Goal: Book appointment/travel/reservation

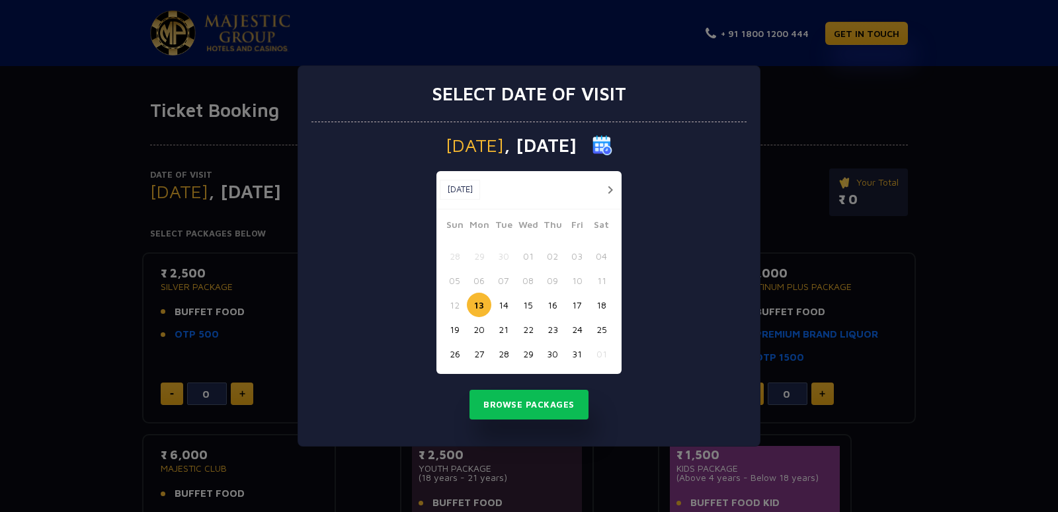
click at [608, 191] on button "button" at bounding box center [610, 190] width 17 height 17
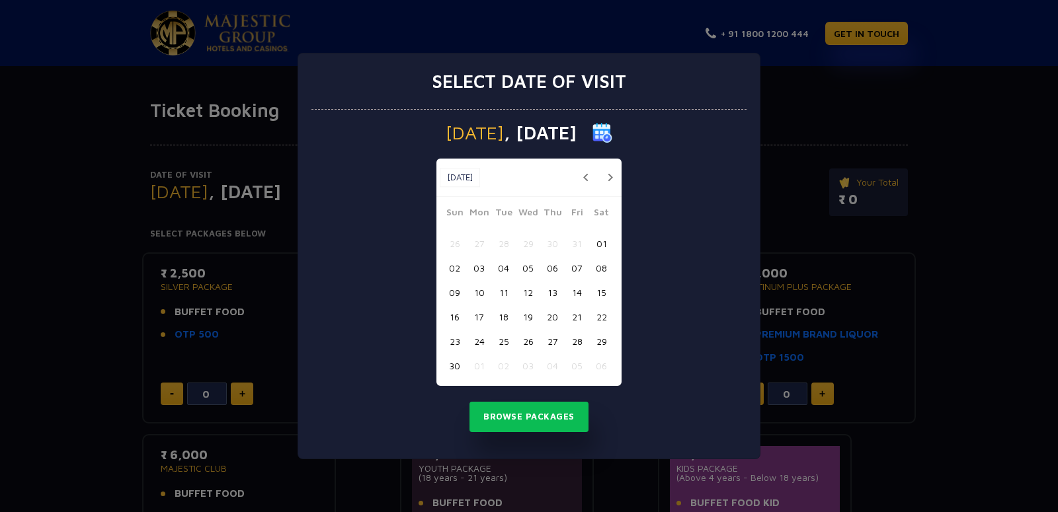
click at [482, 293] on button "10" at bounding box center [479, 292] width 24 height 24
click at [514, 419] on button "Browse Packages" at bounding box center [528, 417] width 119 height 30
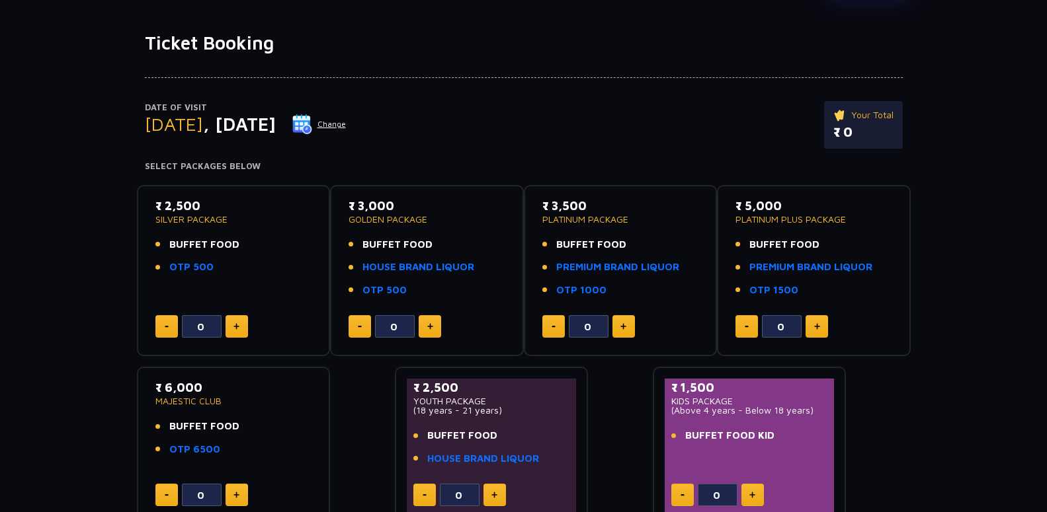
scroll to position [202, 0]
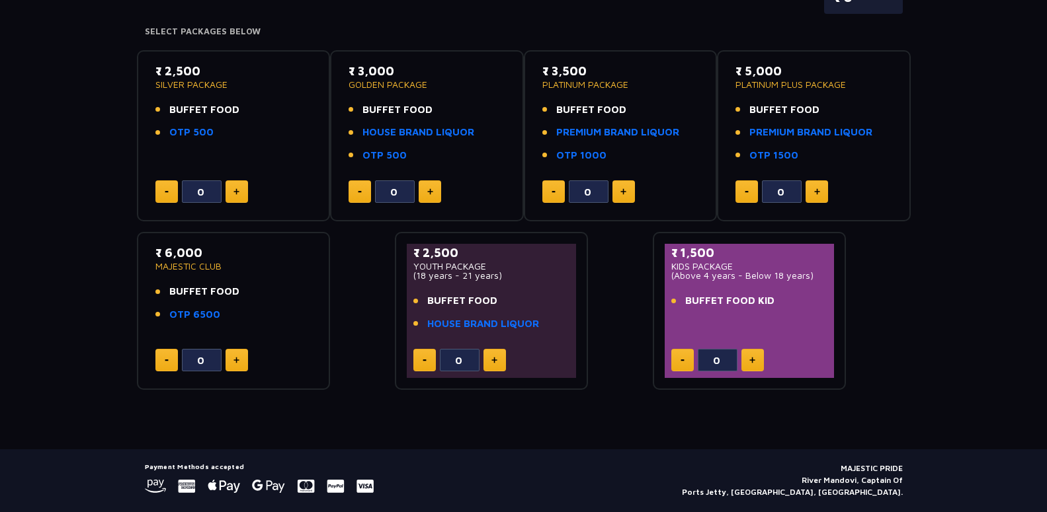
click at [448, 296] on span "BUFFET FOOD" at bounding box center [462, 301] width 70 height 15
click at [452, 321] on link "HOUSE BRAND LIQUOR" at bounding box center [483, 324] width 112 height 15
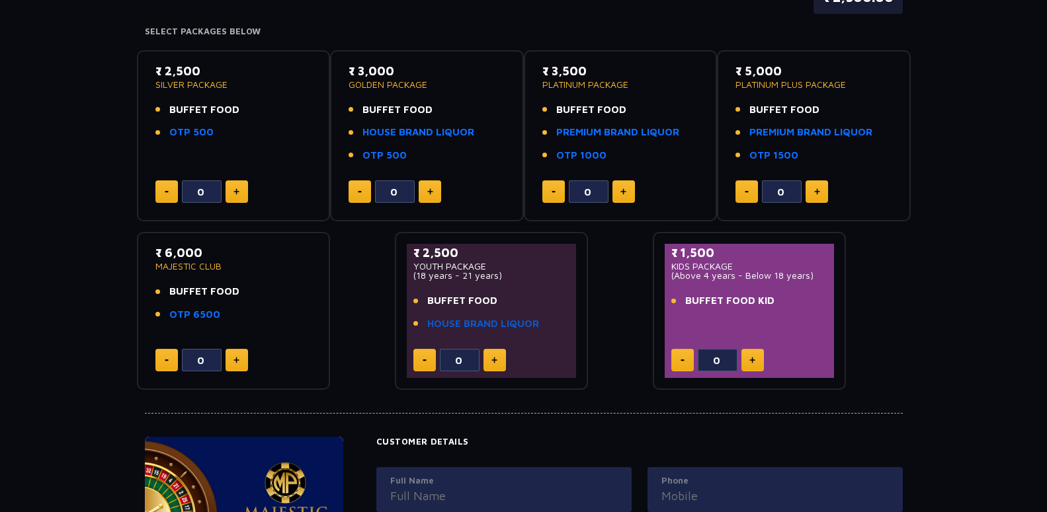
type input "1"
type input "3"
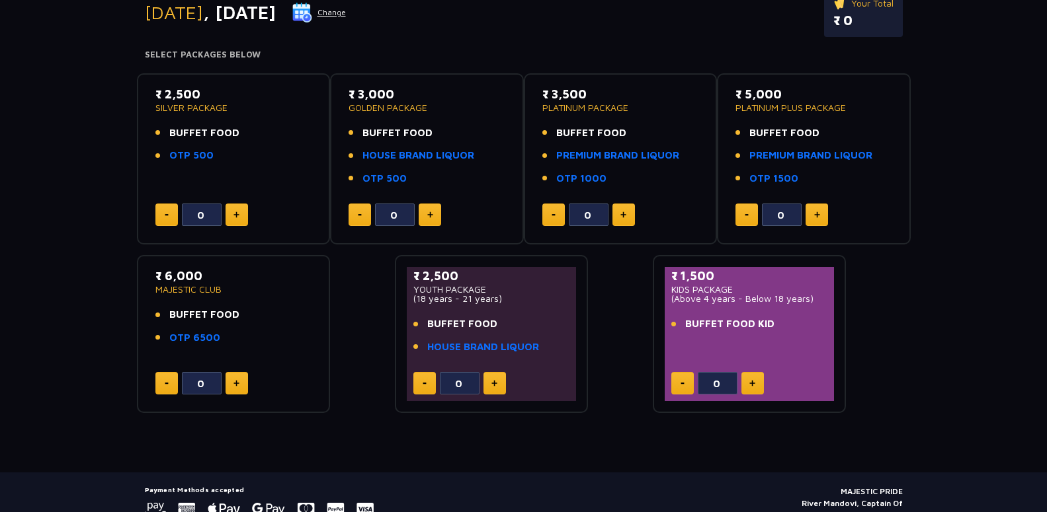
scroll to position [202, 0]
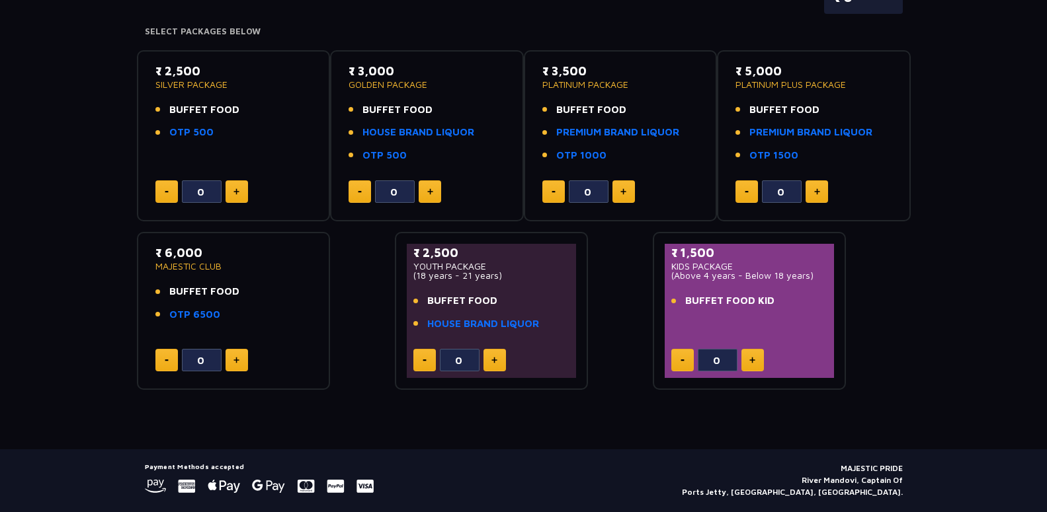
click at [496, 360] on img at bounding box center [494, 360] width 6 height 7
type input "1"
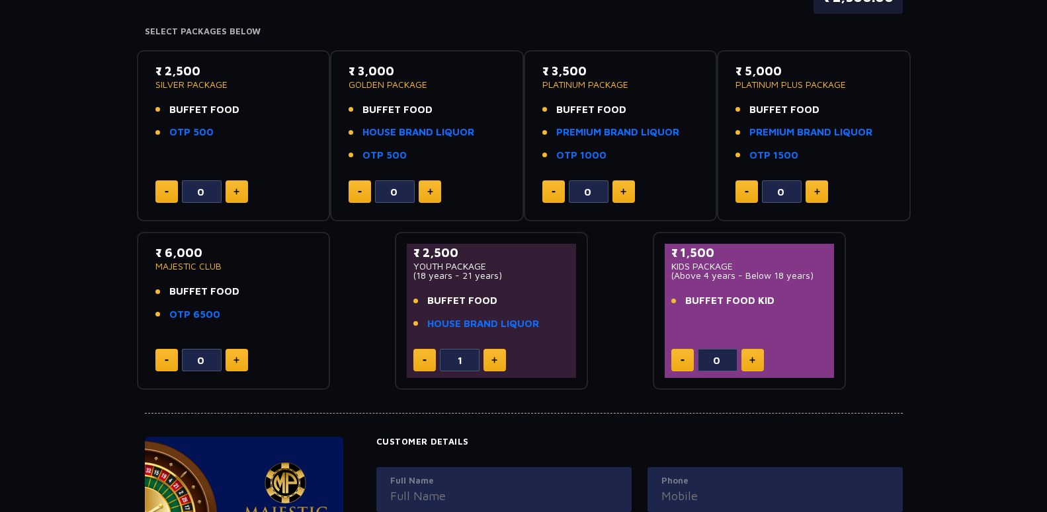
click at [237, 191] on img at bounding box center [236, 191] width 6 height 7
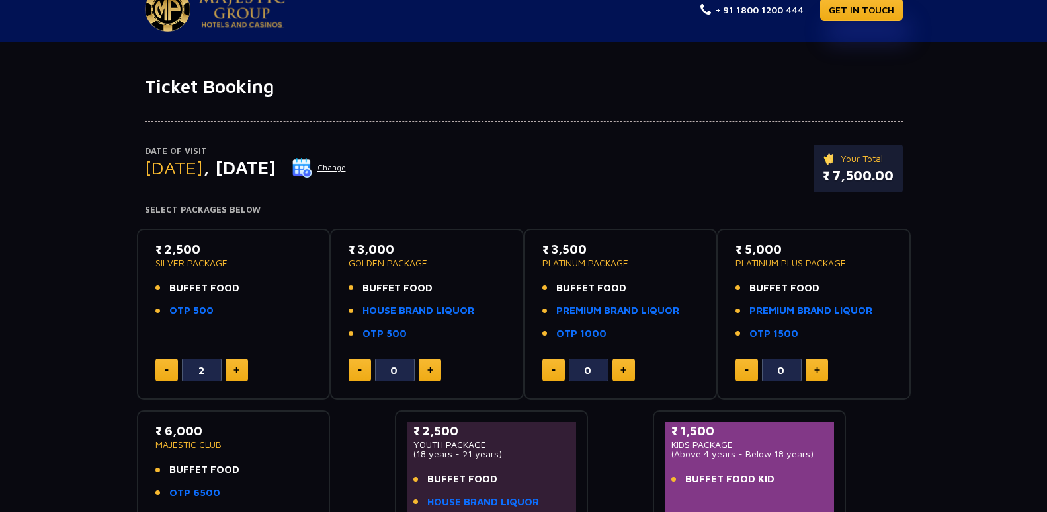
scroll to position [0, 0]
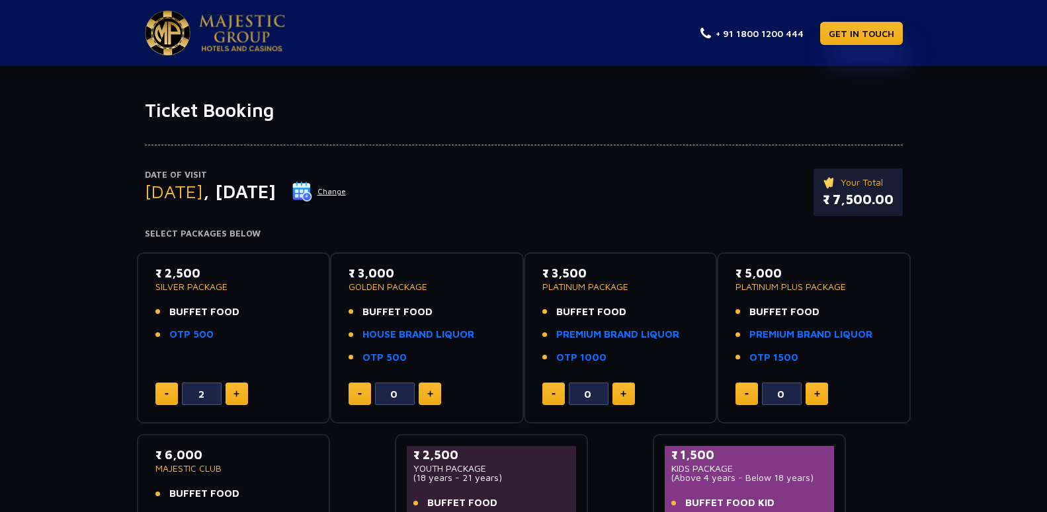
click at [233, 387] on button at bounding box center [236, 394] width 22 height 22
type input "3"
